Goal: Transaction & Acquisition: Book appointment/travel/reservation

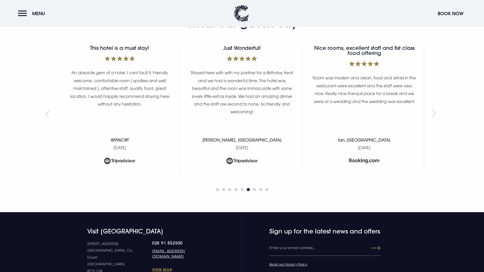
scroll to position [2264, 0]
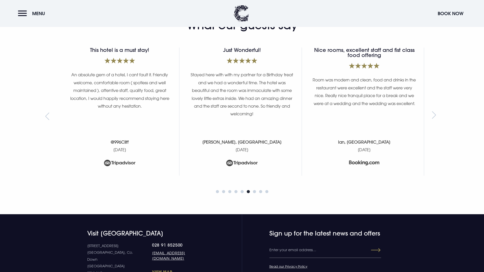
click at [434, 113] on div "Next slide" at bounding box center [435, 117] width 7 height 8
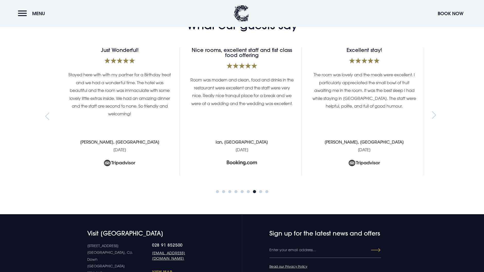
click at [434, 113] on div "Next slide" at bounding box center [435, 117] width 7 height 8
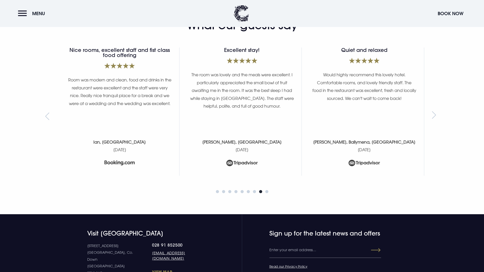
click at [434, 113] on div "Next slide" at bounding box center [435, 117] width 7 height 8
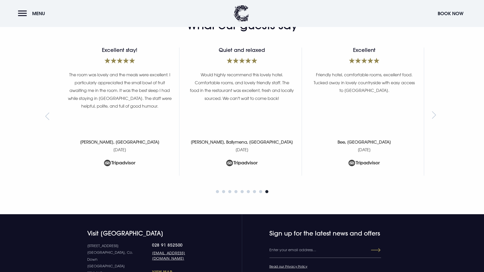
click at [434, 113] on div "Next slide" at bounding box center [435, 117] width 7 height 8
click at [440, 15] on button "Book Now" at bounding box center [450, 13] width 31 height 11
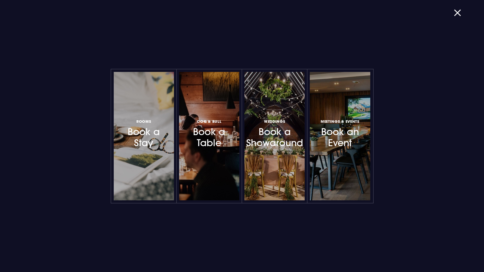
drag, startPoint x: 165, startPoint y: 138, endPoint x: 199, endPoint y: 130, distance: 34.8
click at [165, 138] on h3 "Rooms Book a Stay" at bounding box center [143, 133] width 45 height 31
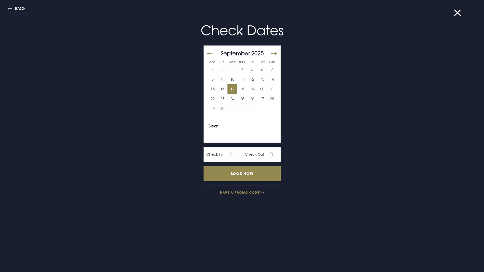
click at [227, 91] on button "17" at bounding box center [232, 89] width 10 height 10
click at [240, 90] on button "18" at bounding box center [242, 89] width 10 height 10
click at [15, 8] on button "Back" at bounding box center [17, 9] width 18 height 6
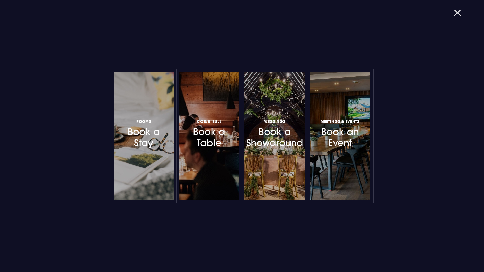
click at [455, 12] on button "button" at bounding box center [460, 12] width 13 height 5
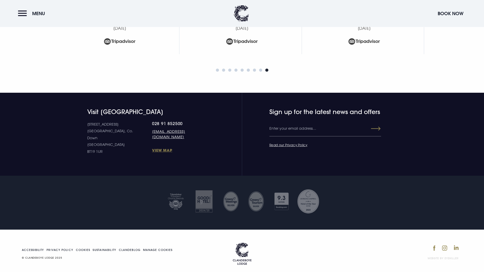
scroll to position [2231, 0]
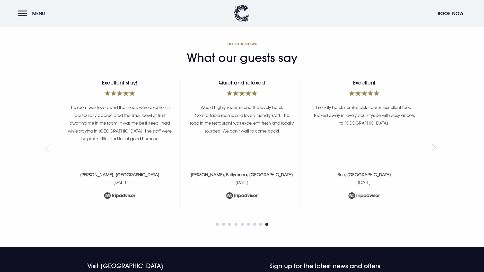
click at [24, 12] on button "Menu" at bounding box center [33, 13] width 30 height 11
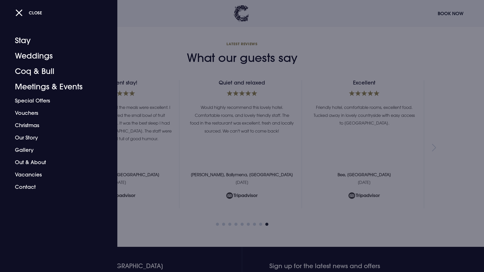
click at [168, 61] on div at bounding box center [242, 136] width 484 height 272
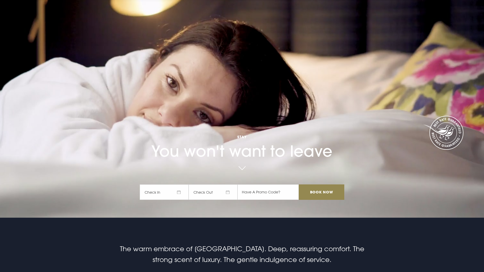
scroll to position [0, 0]
